Goal: Information Seeking & Learning: Learn about a topic

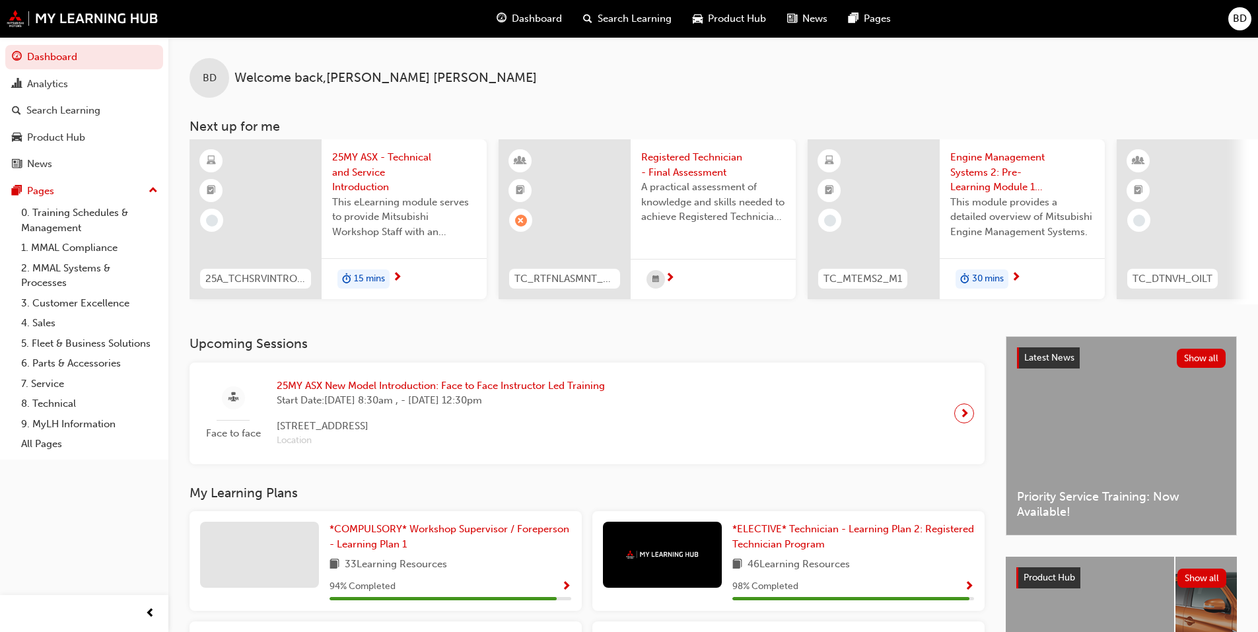
click at [359, 170] on span "25MY ASX - Technical and Service Introduction" at bounding box center [404, 172] width 144 height 45
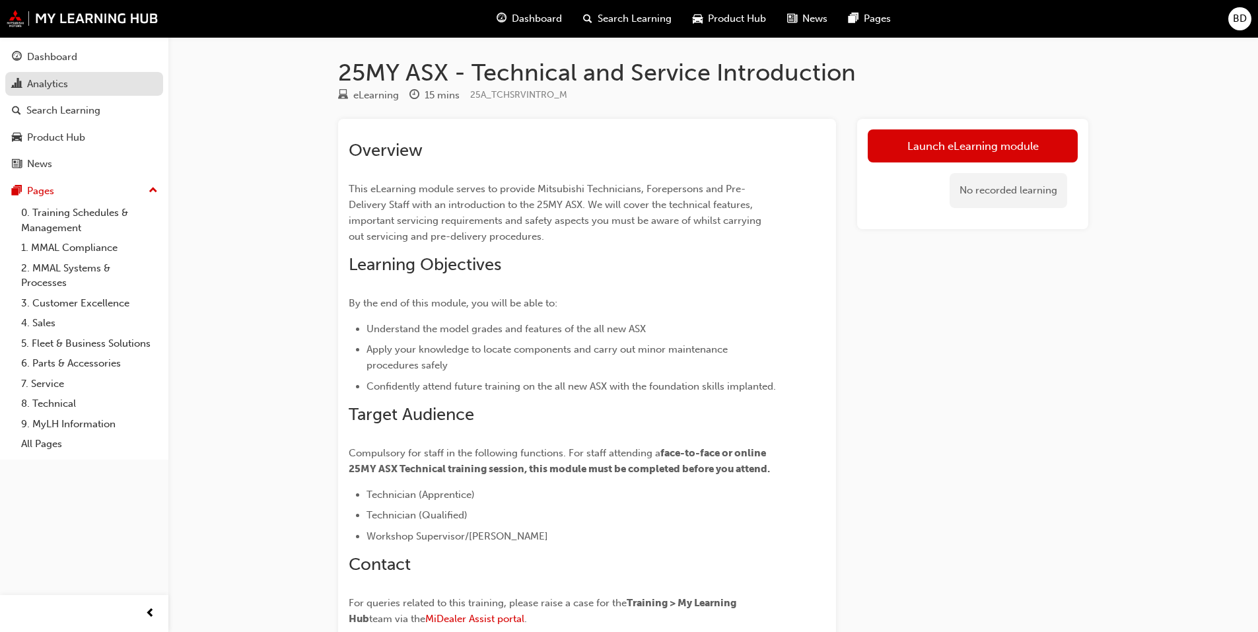
click at [50, 84] on div "Analytics" at bounding box center [47, 84] width 41 height 15
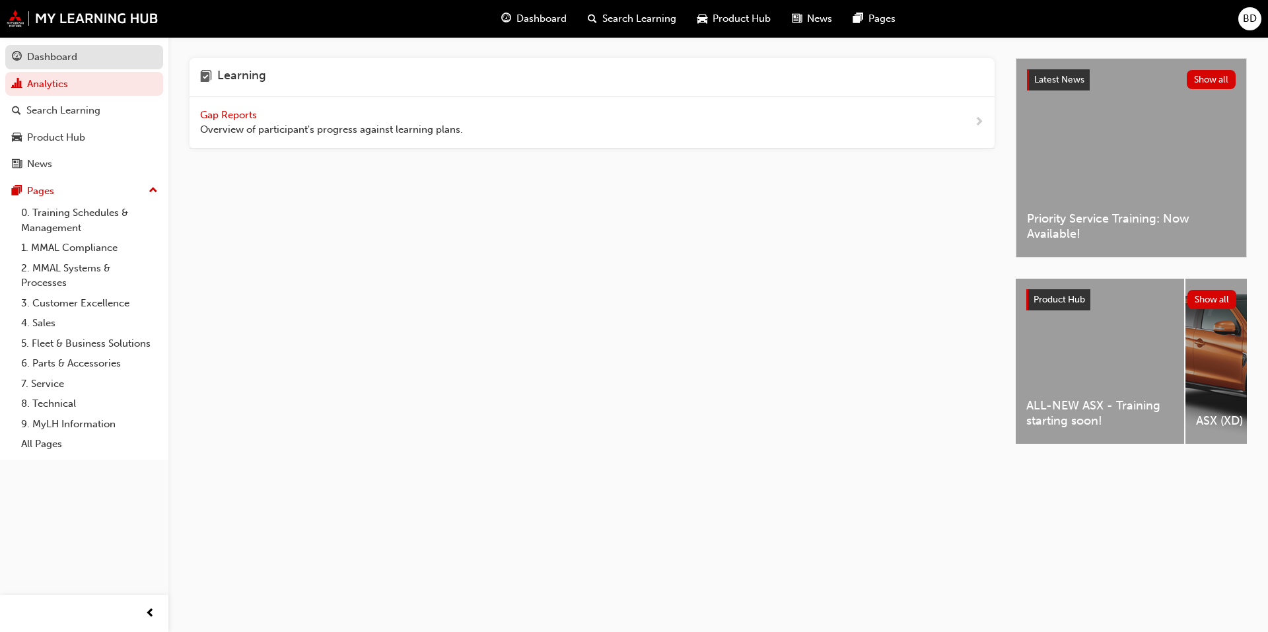
click at [51, 63] on div "Dashboard" at bounding box center [52, 57] width 50 height 15
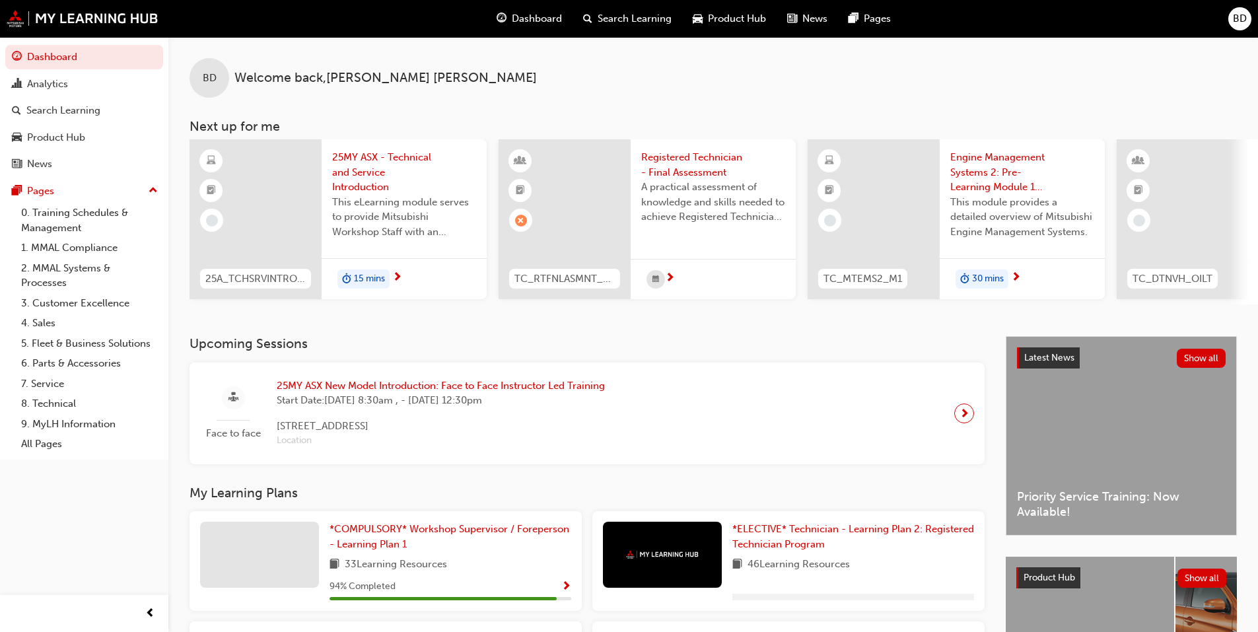
click at [476, 390] on span "25MY ASX New Model Introduction: Face to Face Instructor Led Training" at bounding box center [441, 386] width 328 height 15
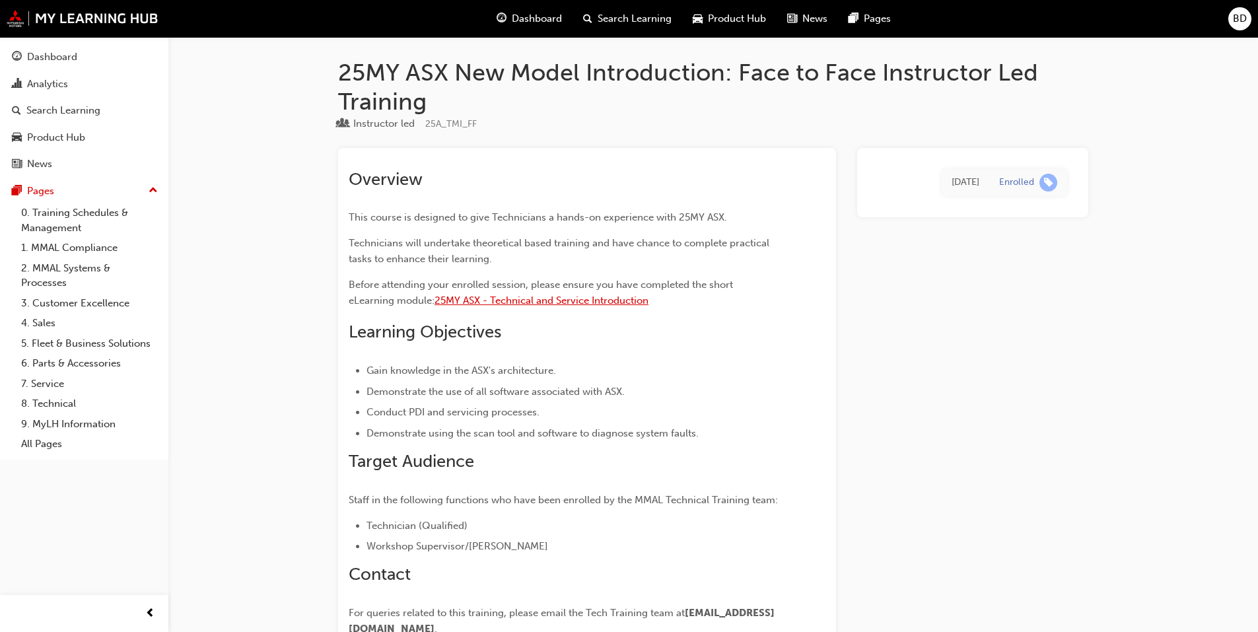
click at [548, 301] on span "25MY ASX - Technical and Service Introduction" at bounding box center [542, 301] width 214 height 12
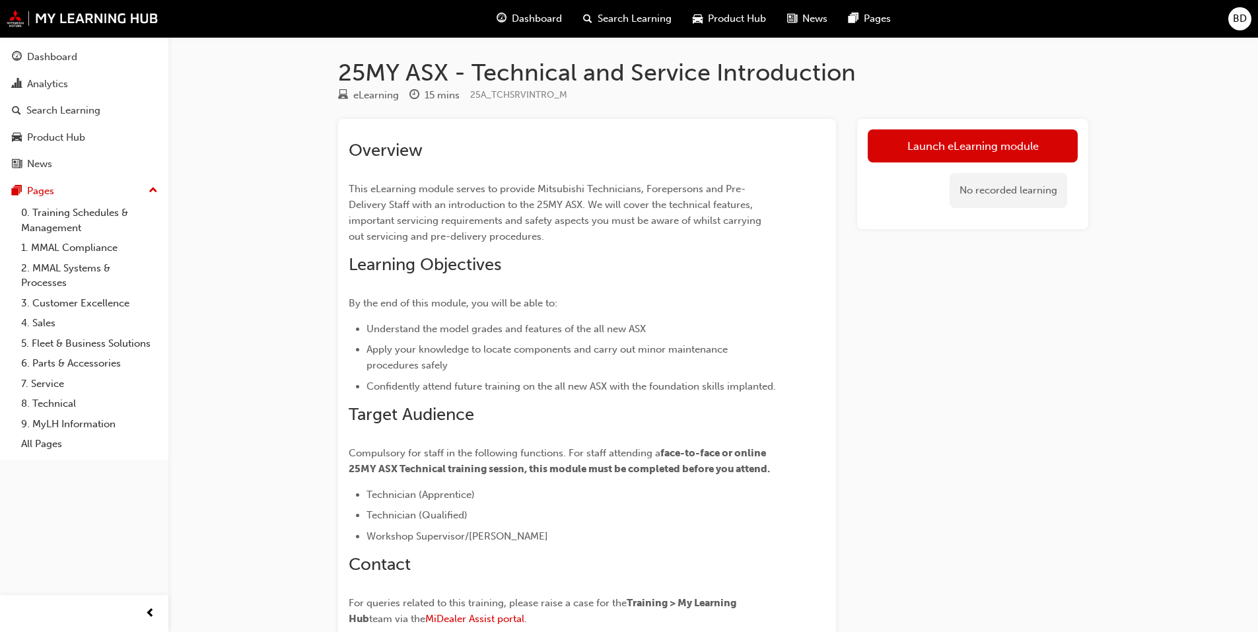
click at [200, 81] on div "25MY ASX - Technical and Service Introduction eLearning 15 mins 25A_TCHSRVINTRO…" at bounding box center [629, 379] width 1258 height 758
click at [248, 99] on div "25MY ASX - Technical and Service Introduction eLearning 15 mins 25A_TCHSRVINTRO…" at bounding box center [629, 379] width 1258 height 758
